Goal: Task Accomplishment & Management: Manage account settings

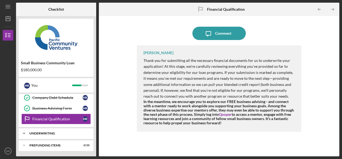
scroll to position [132, 0]
click at [24, 134] on polyline at bounding box center [24, 133] width 2 height 1
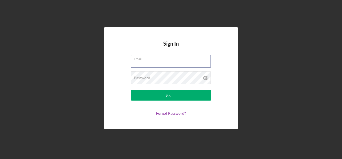
type input "medexlabusa@gmail.com"
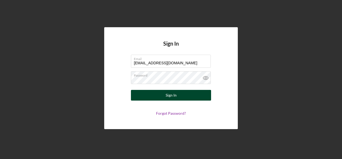
click at [163, 100] on button "Sign In" at bounding box center [171, 95] width 80 height 11
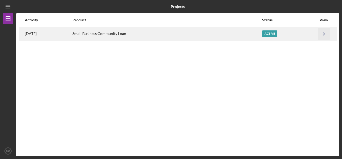
click at [322, 36] on icon "Icon/Navigate" at bounding box center [324, 34] width 12 height 12
